Goal: Task Accomplishment & Management: Use online tool/utility

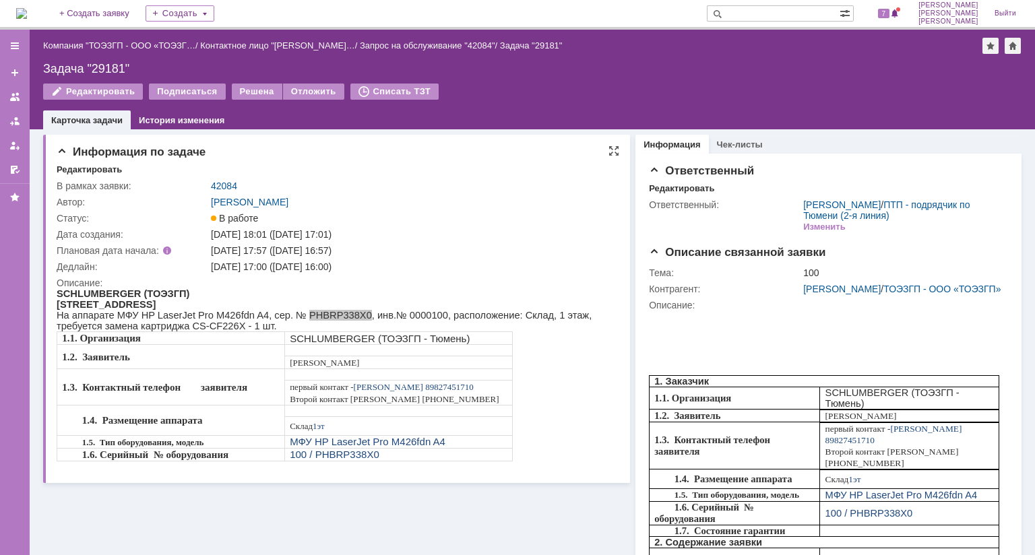
click at [392, 175] on div "Редактировать" at bounding box center [338, 170] width 563 height 12
click at [27, 16] on img at bounding box center [21, 13] width 11 height 11
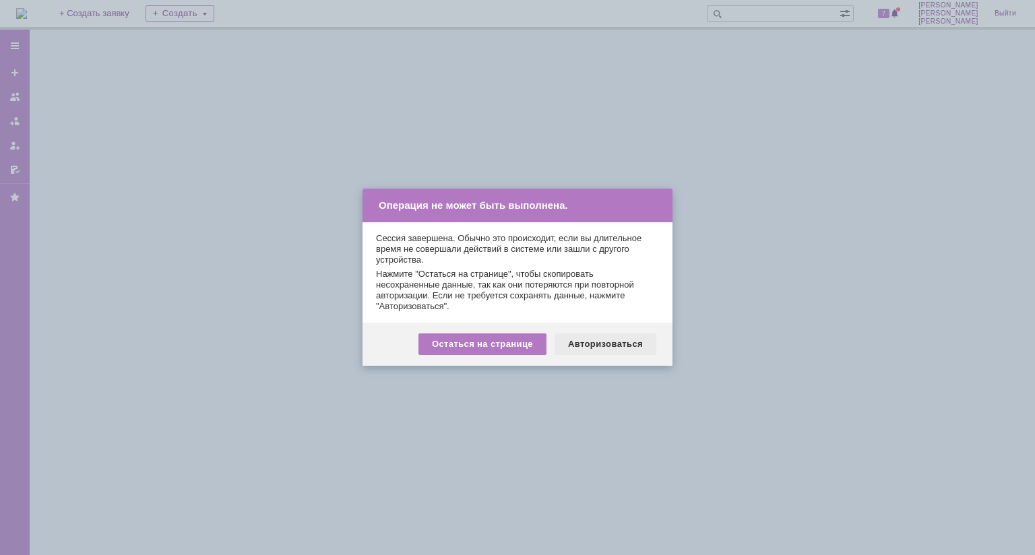
click at [614, 342] on div "Авторизоваться" at bounding box center [606, 345] width 102 height 22
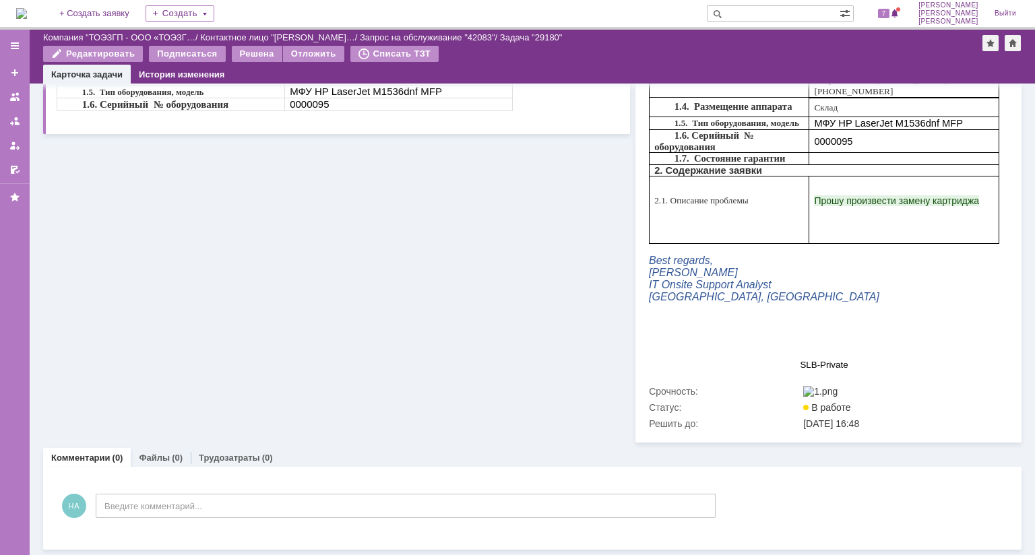
scroll to position [379, 0]
click at [160, 453] on link "Файлы" at bounding box center [154, 458] width 31 height 10
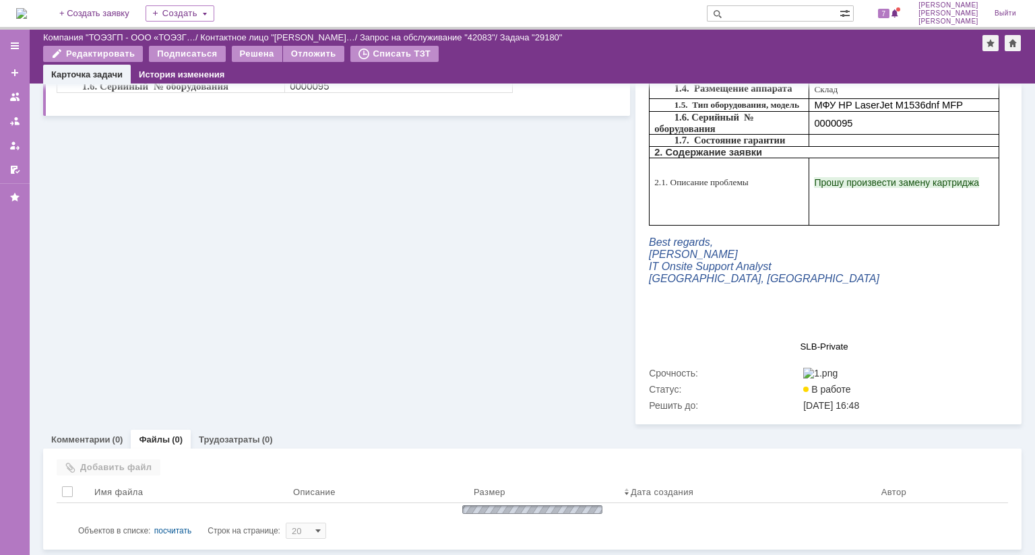
scroll to position [384, 0]
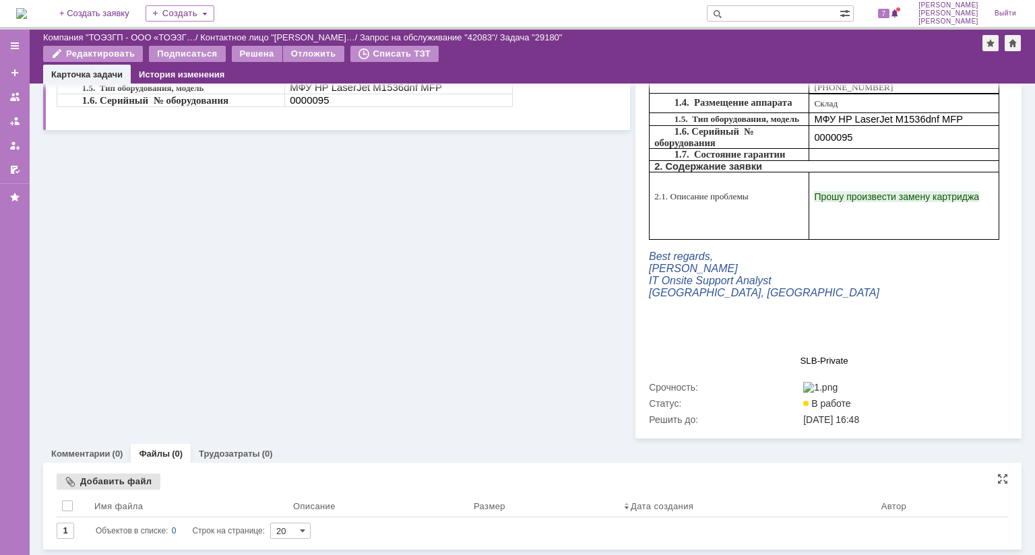
click at [112, 474] on div "Добавить файл" at bounding box center [109, 482] width 104 height 16
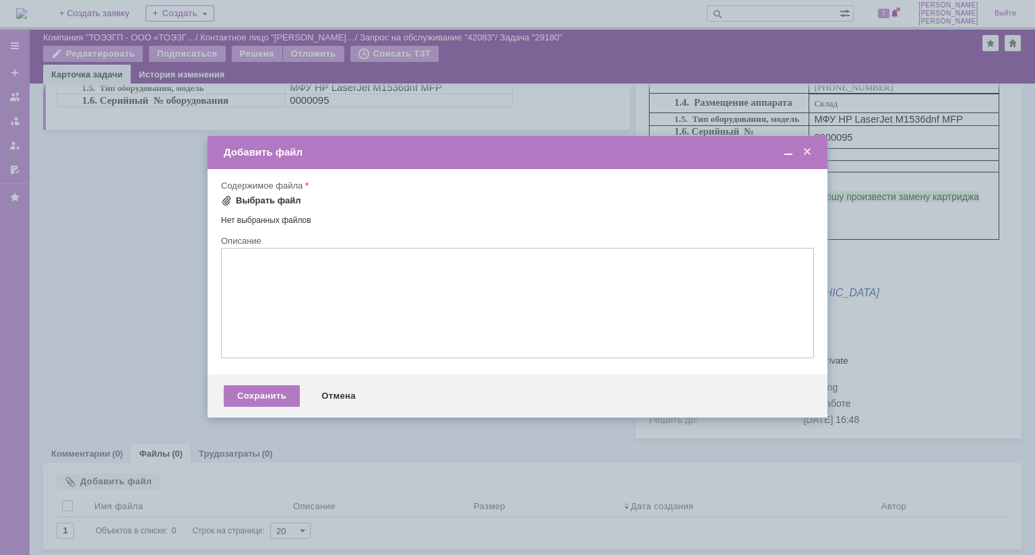
click at [245, 197] on div "Выбрать файл" at bounding box center [268, 200] width 65 height 11
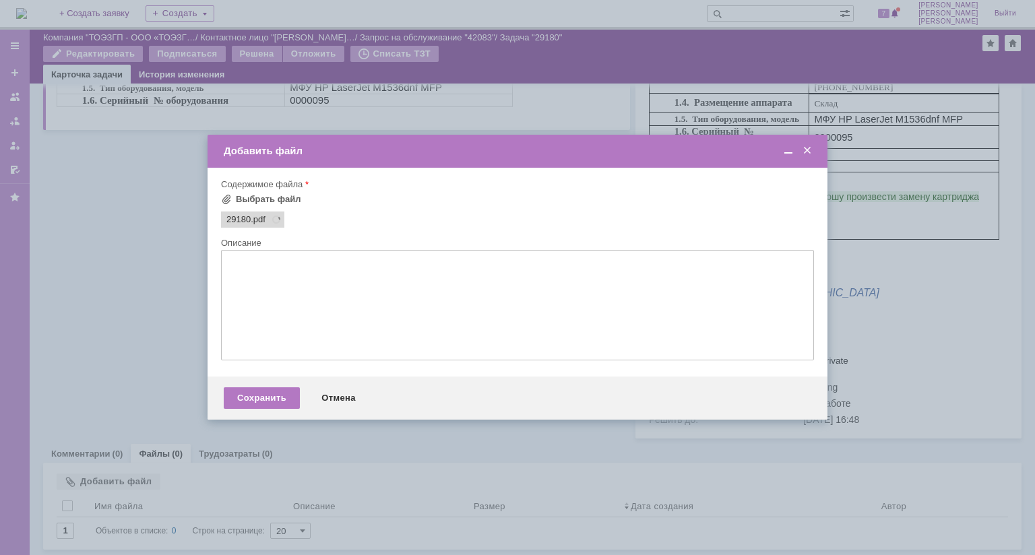
scroll to position [0, 0]
click at [265, 402] on div "Сохранить" at bounding box center [262, 399] width 76 height 22
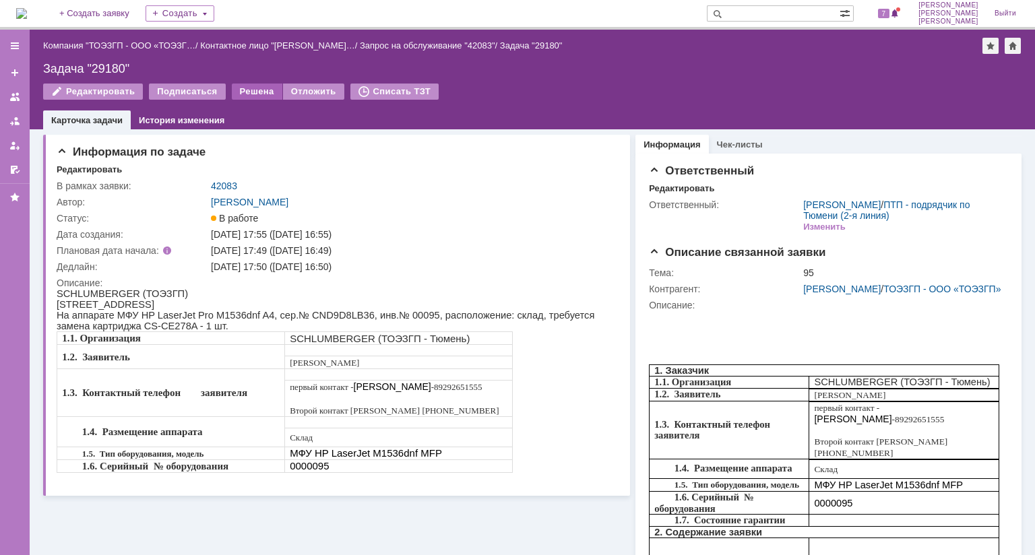
click at [247, 89] on div "Решена" at bounding box center [257, 92] width 51 height 16
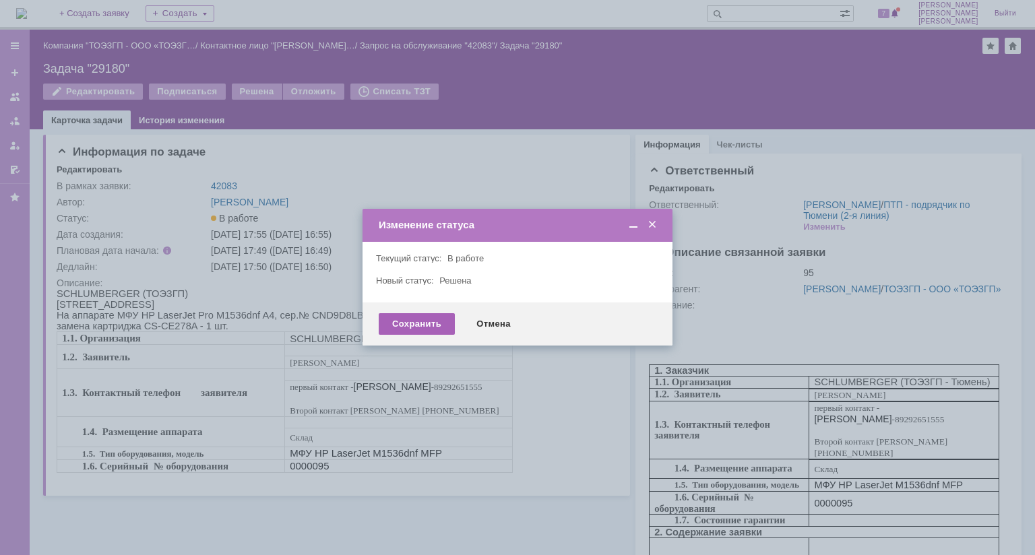
click at [424, 324] on div "Сохранить" at bounding box center [417, 324] width 76 height 22
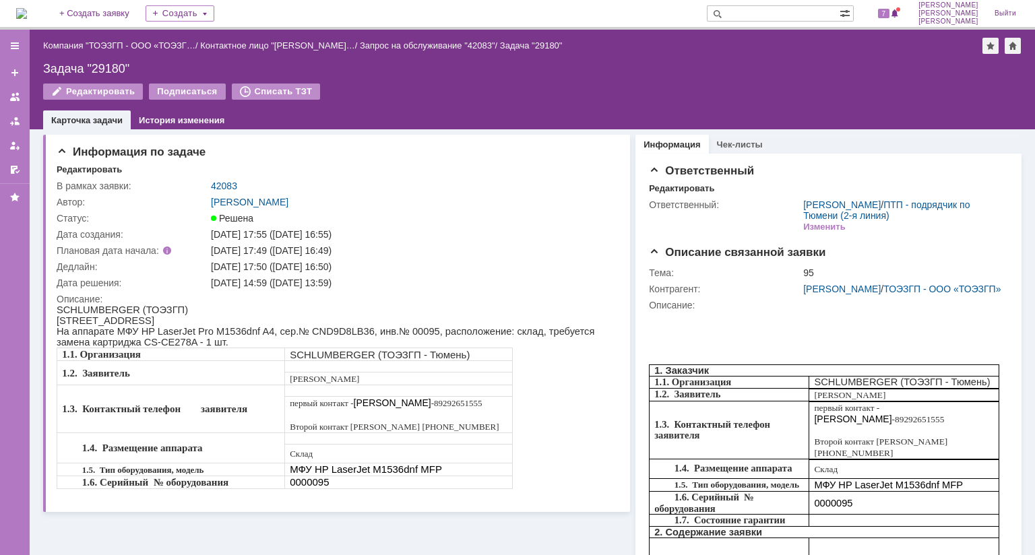
click at [27, 16] on img at bounding box center [21, 13] width 11 height 11
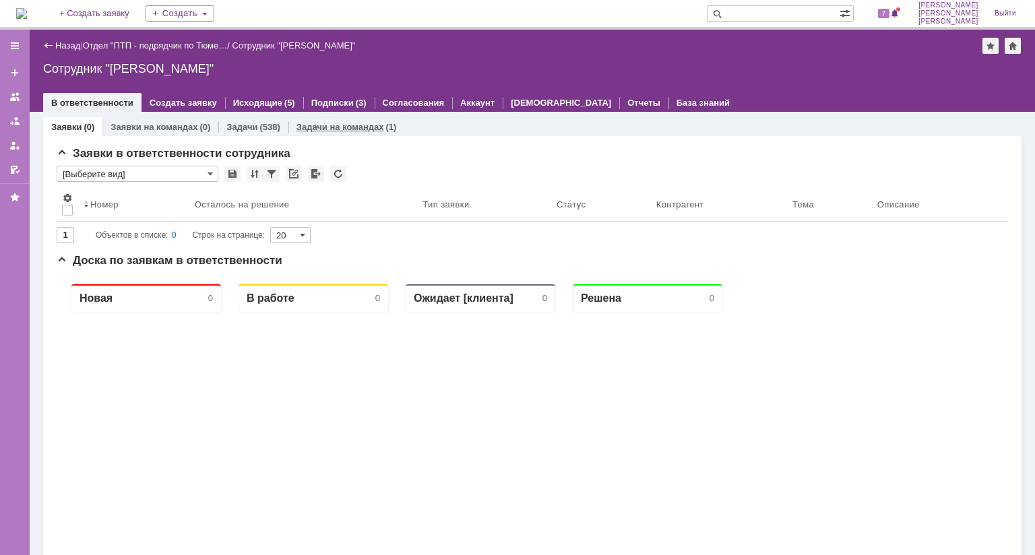
click at [331, 125] on link "Задачи на командах" at bounding box center [341, 127] width 88 height 10
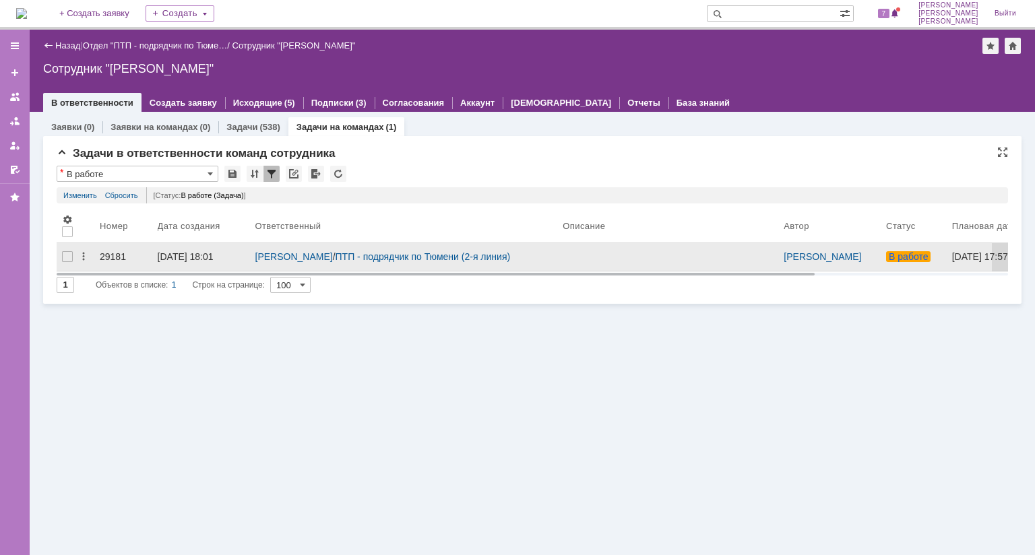
click at [115, 255] on div "29181" at bounding box center [123, 256] width 47 height 11
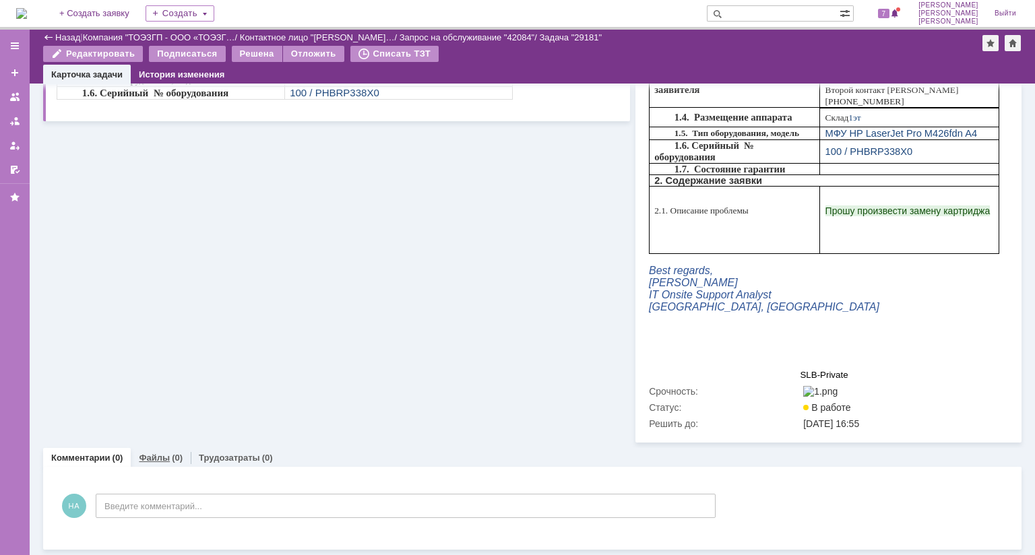
click at [146, 453] on link "Файлы" at bounding box center [154, 458] width 31 height 10
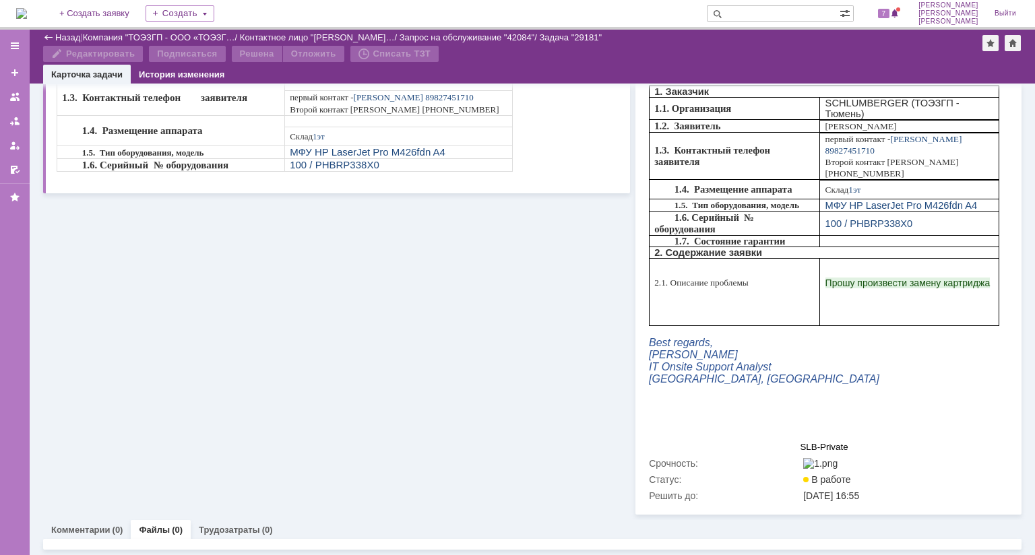
scroll to position [379, 0]
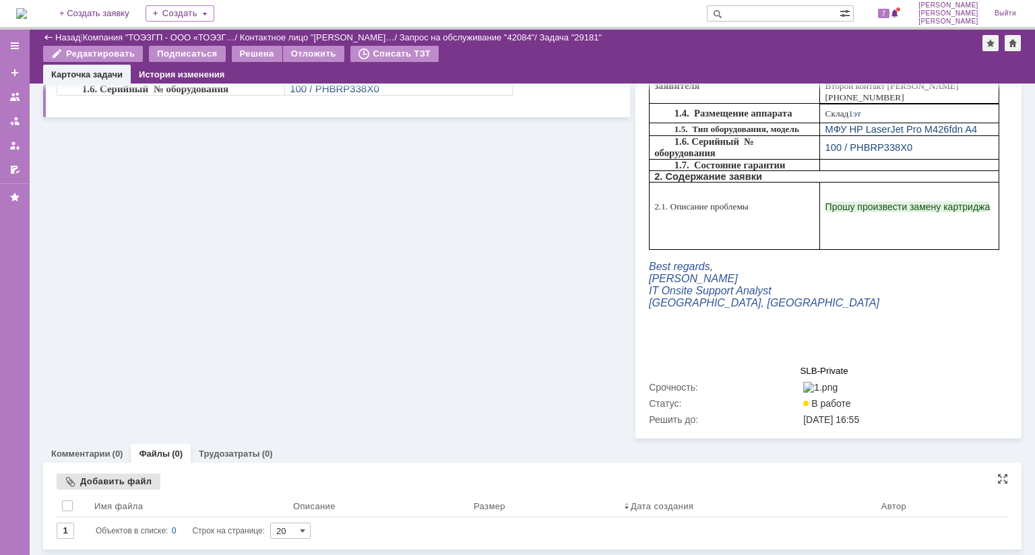
click at [104, 474] on div "Добавить файл" at bounding box center [109, 482] width 104 height 16
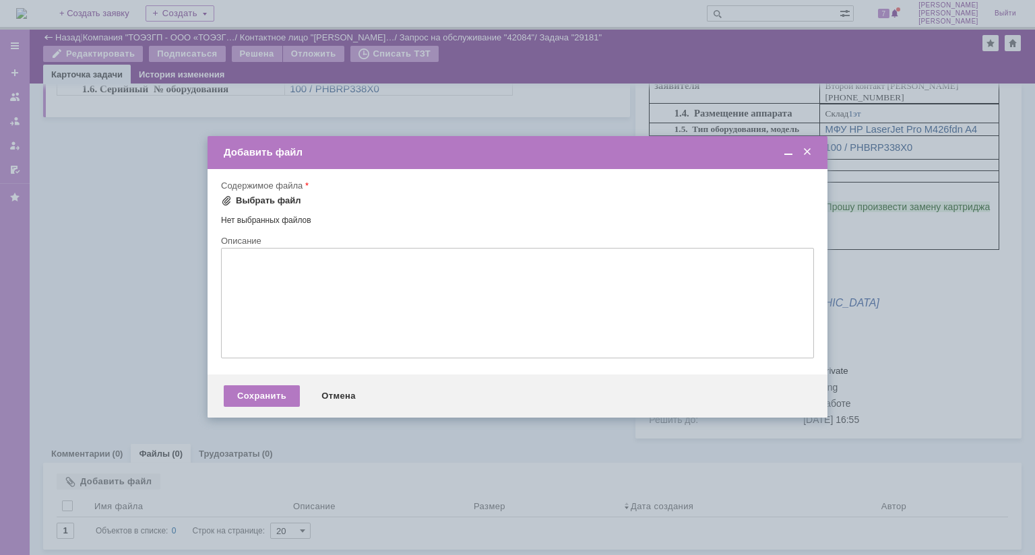
click at [268, 200] on div "Выбрать файл" at bounding box center [268, 200] width 65 height 11
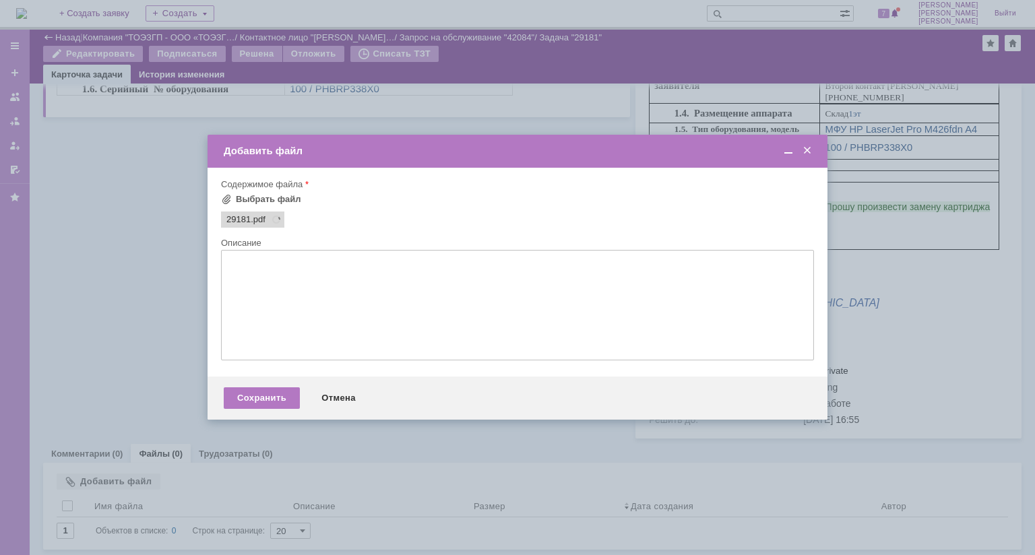
scroll to position [0, 0]
click at [273, 402] on div "Сохранить" at bounding box center [262, 399] width 76 height 22
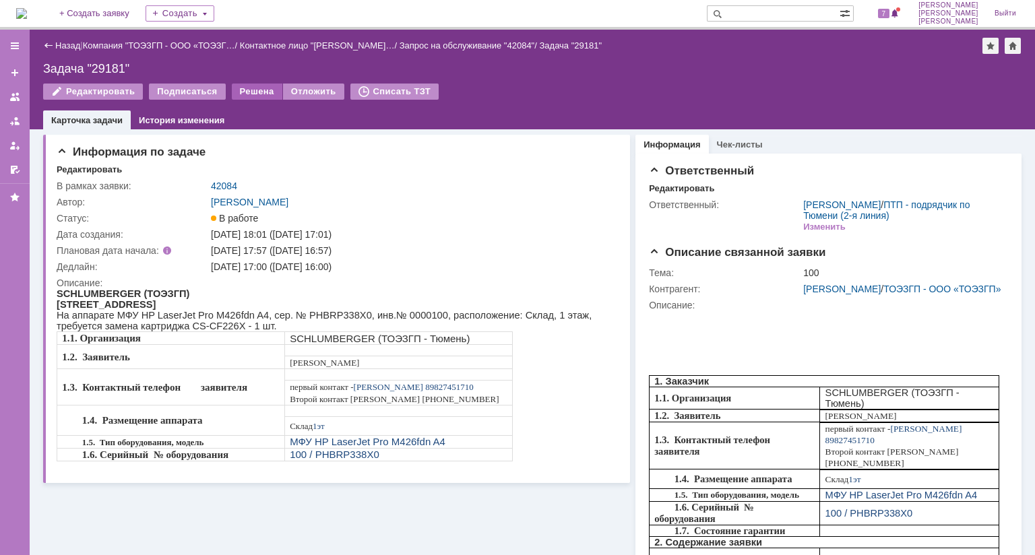
click at [245, 93] on div "Решена" at bounding box center [257, 92] width 51 height 16
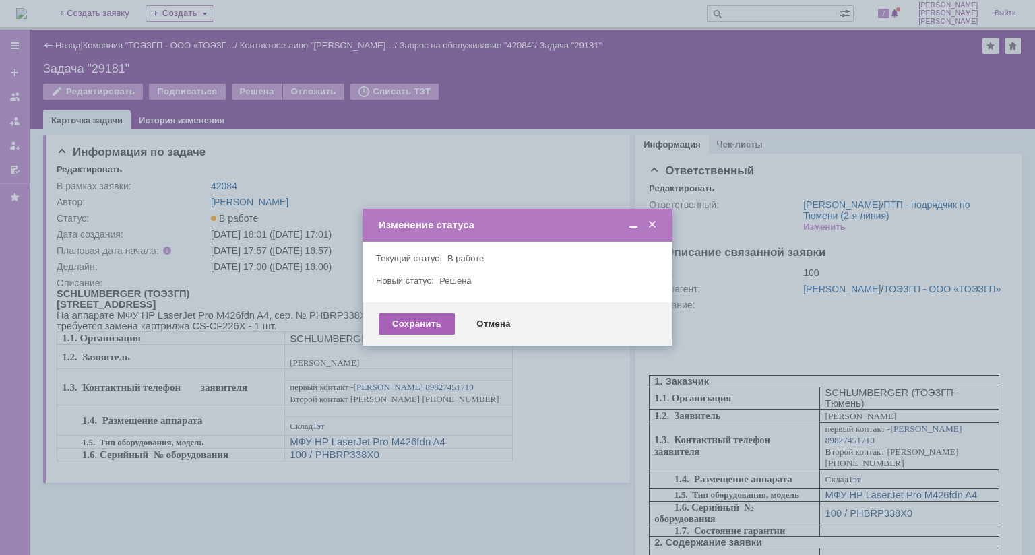
click at [428, 321] on div "Сохранить" at bounding box center [417, 324] width 76 height 22
